Goal: Ask a question

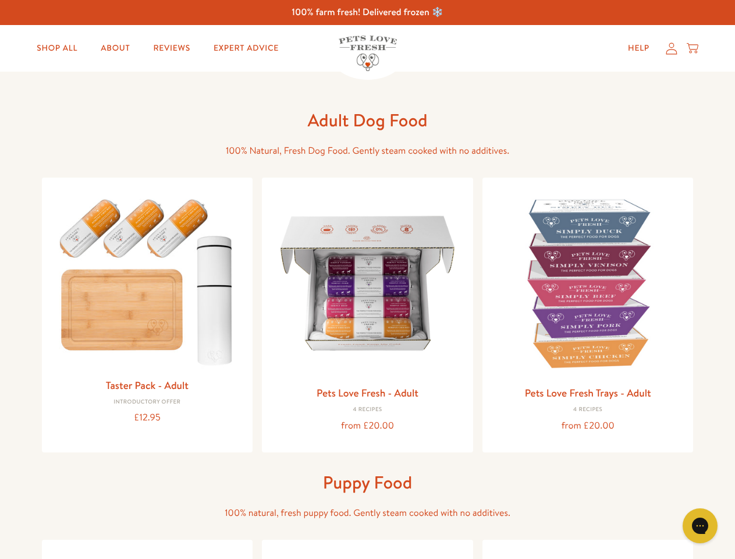
click at [700, 525] on icon "Open gorgias live chat" at bounding box center [699, 525] width 11 height 11
